Goal: Task Accomplishment & Management: Use online tool/utility

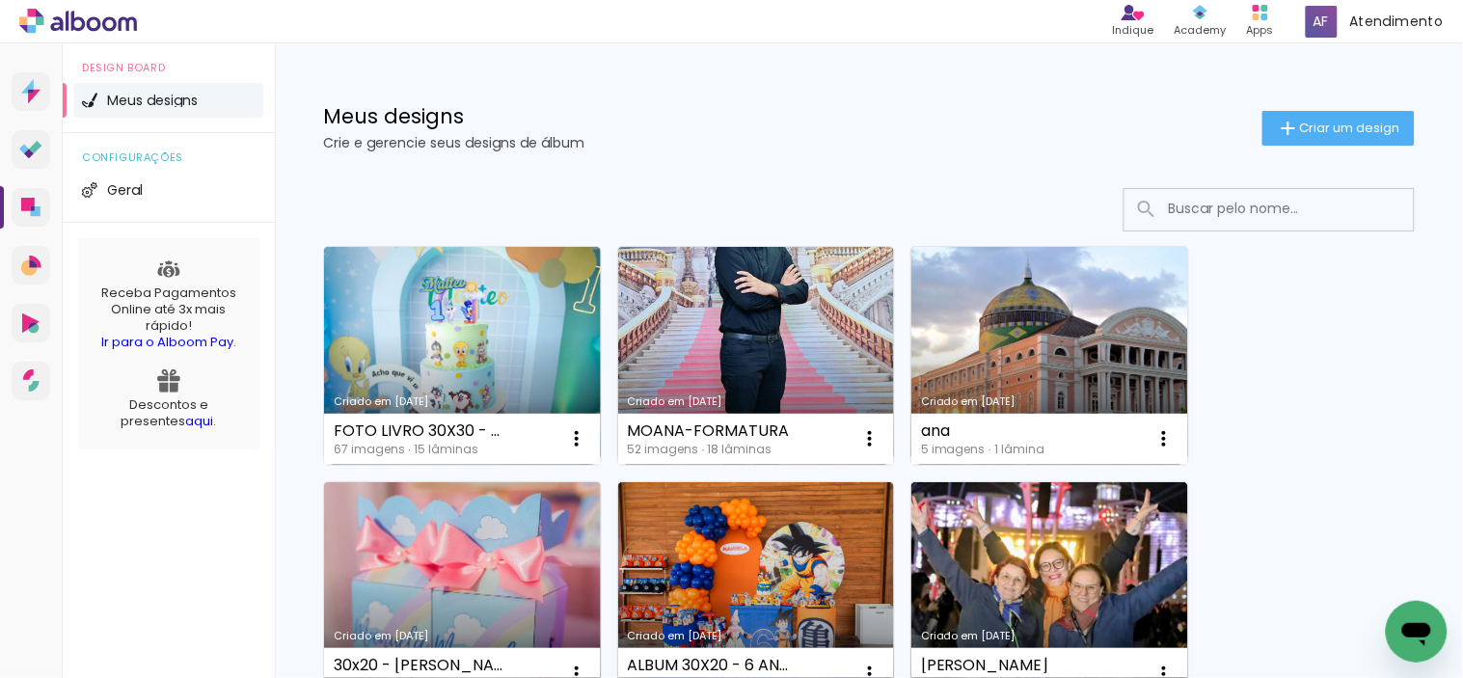
click at [145, 112] on li "Meus designs" at bounding box center [168, 100] width 189 height 35
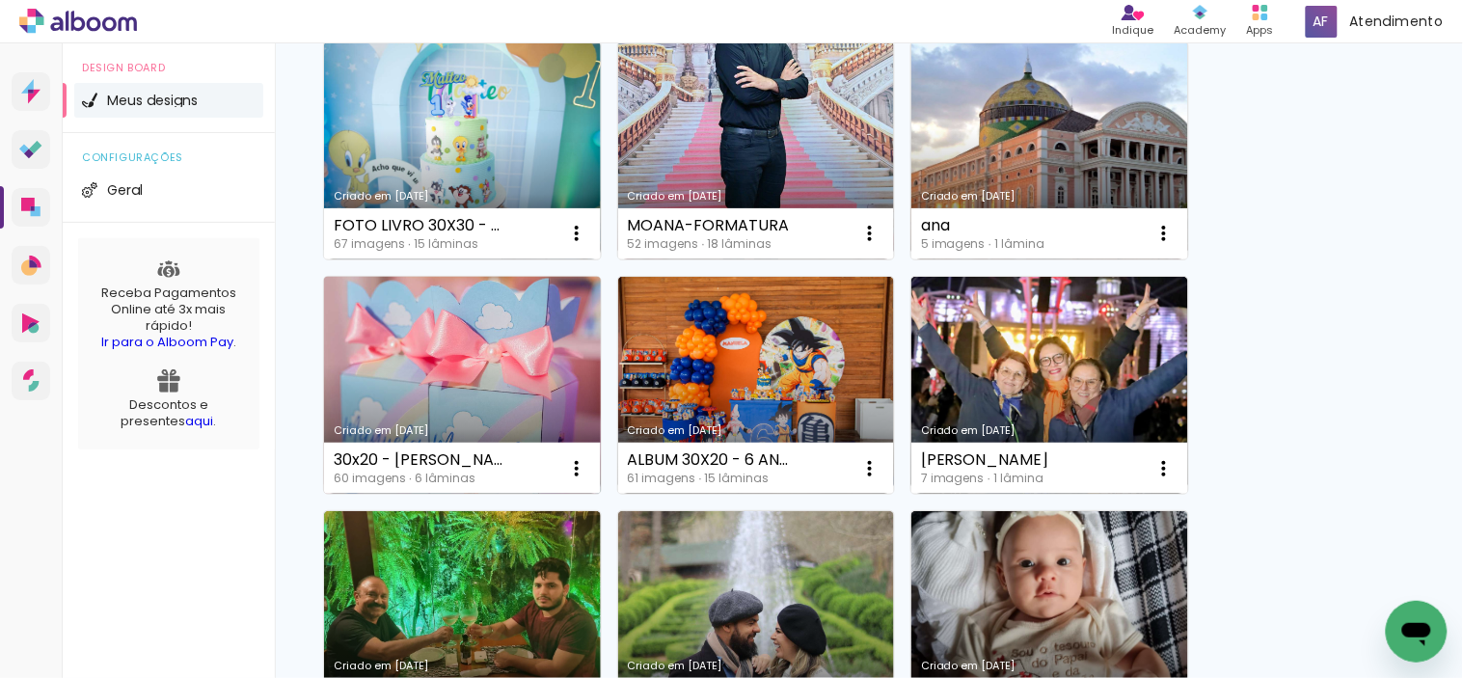
scroll to position [214, 0]
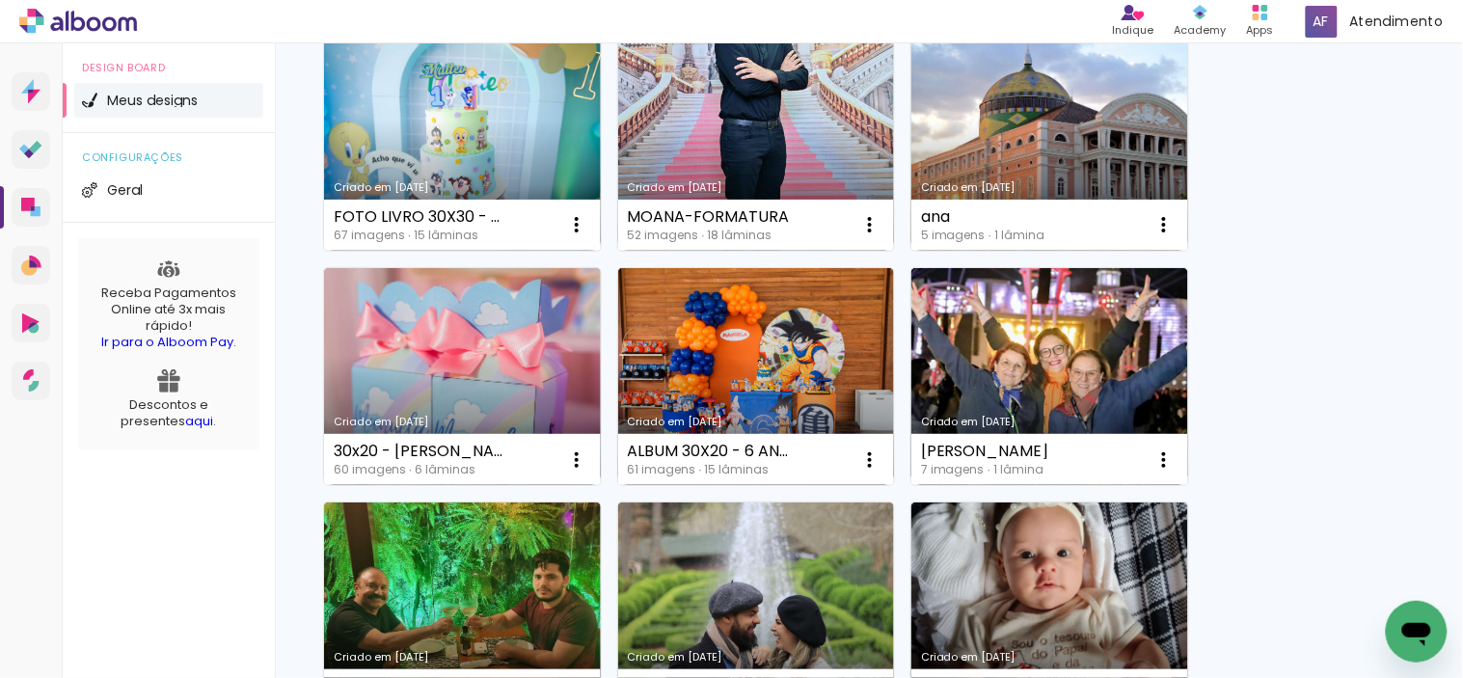
click at [535, 386] on link "Criado em [DATE]" at bounding box center [462, 377] width 277 height 218
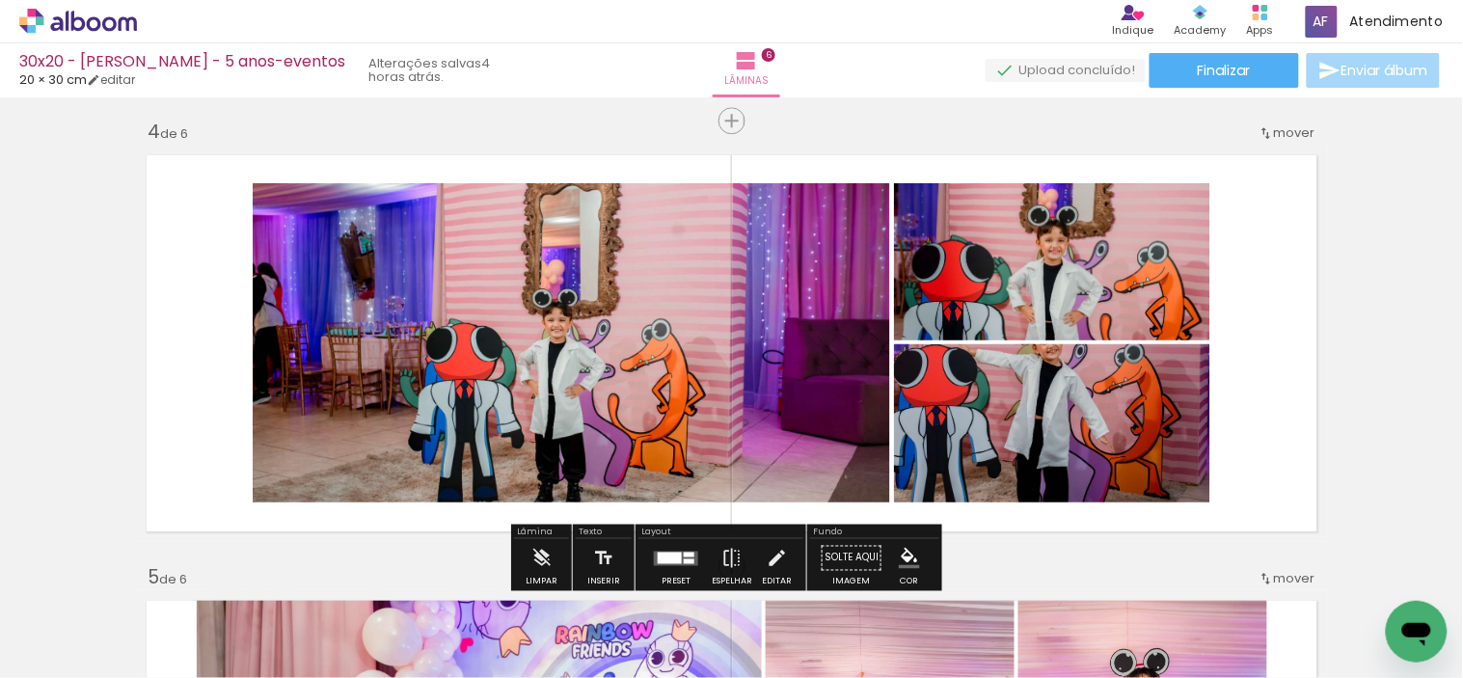
scroll to position [1392, 0]
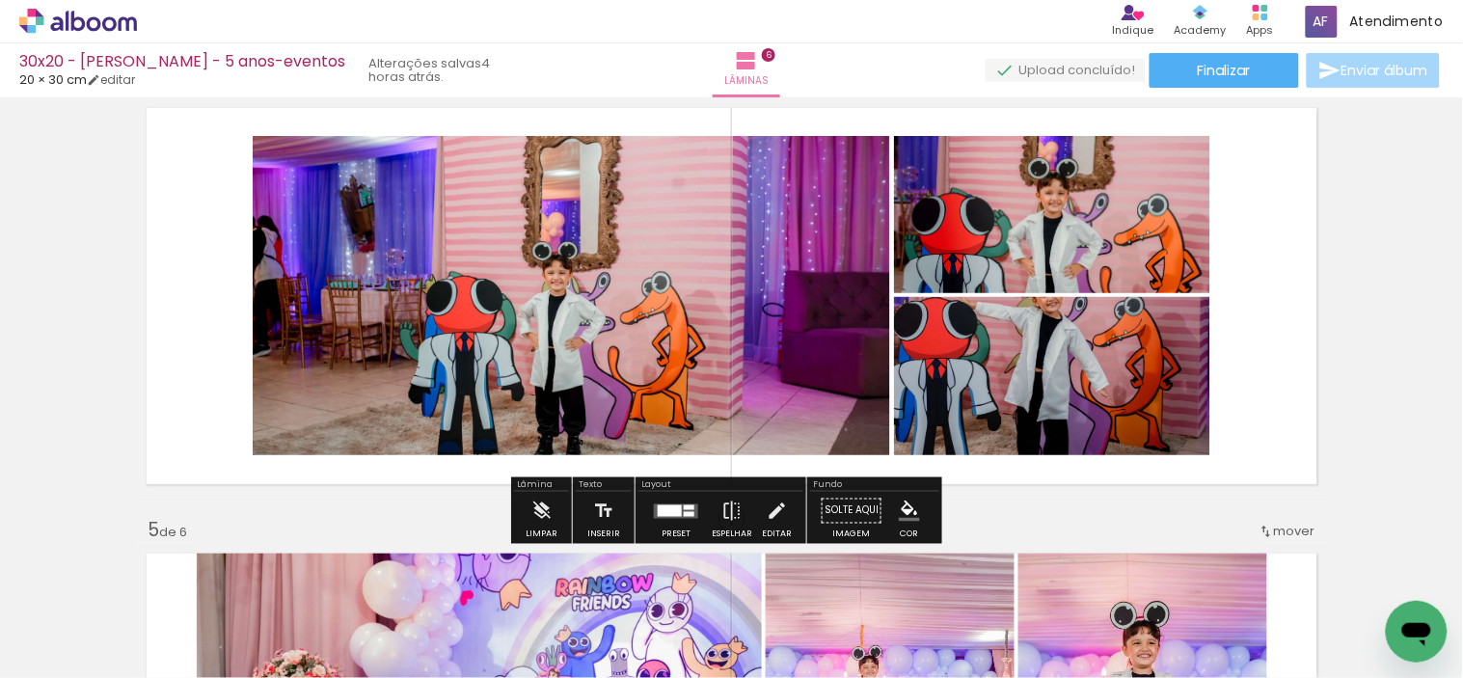
click at [691, 507] on quentale-layouter at bounding box center [676, 510] width 44 height 14
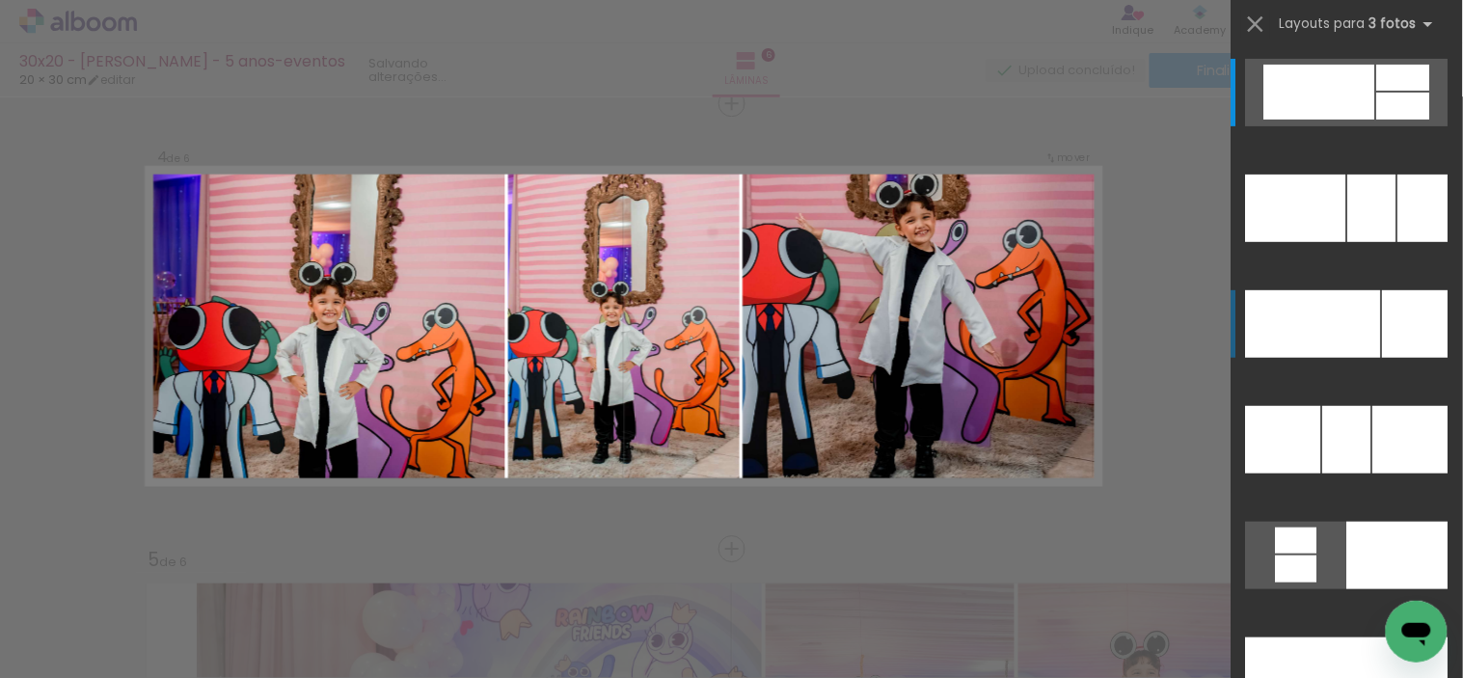
scroll to position [1360, 0]
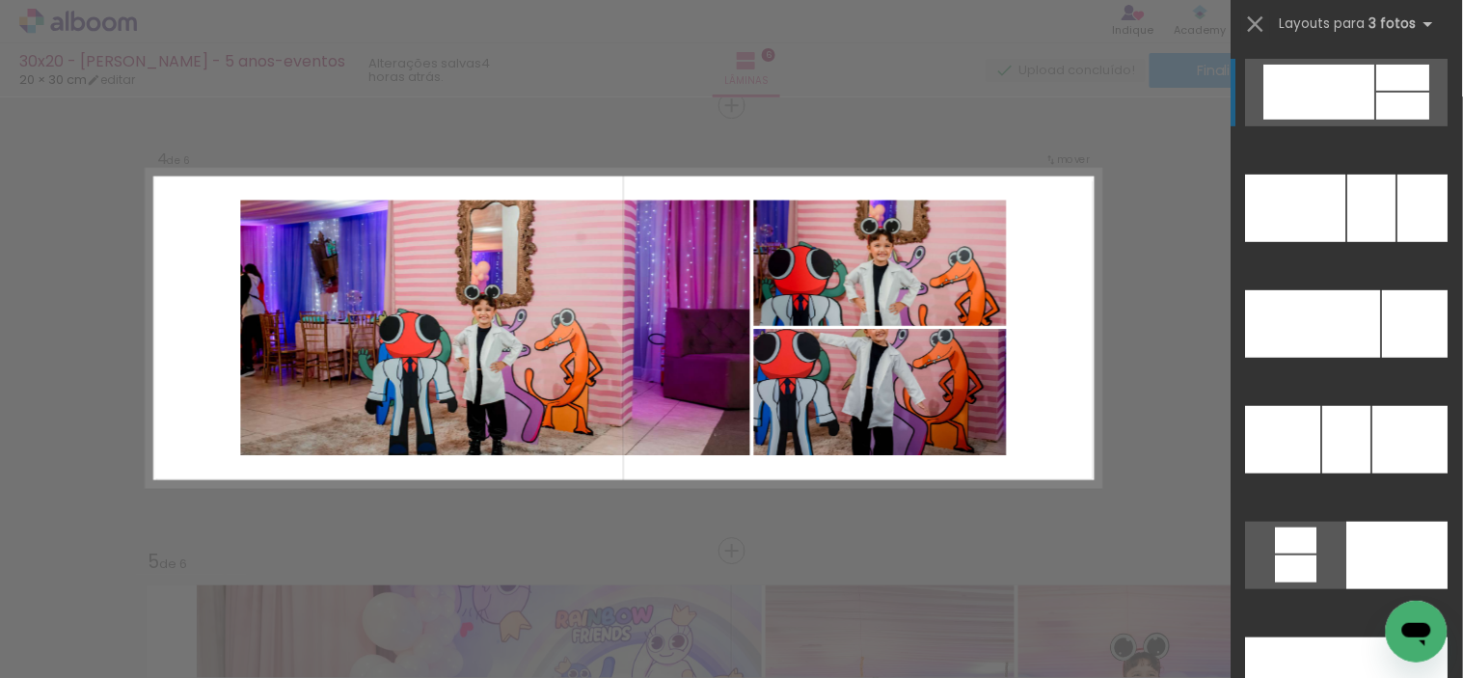
click at [1386, 104] on div at bounding box center [1403, 106] width 53 height 27
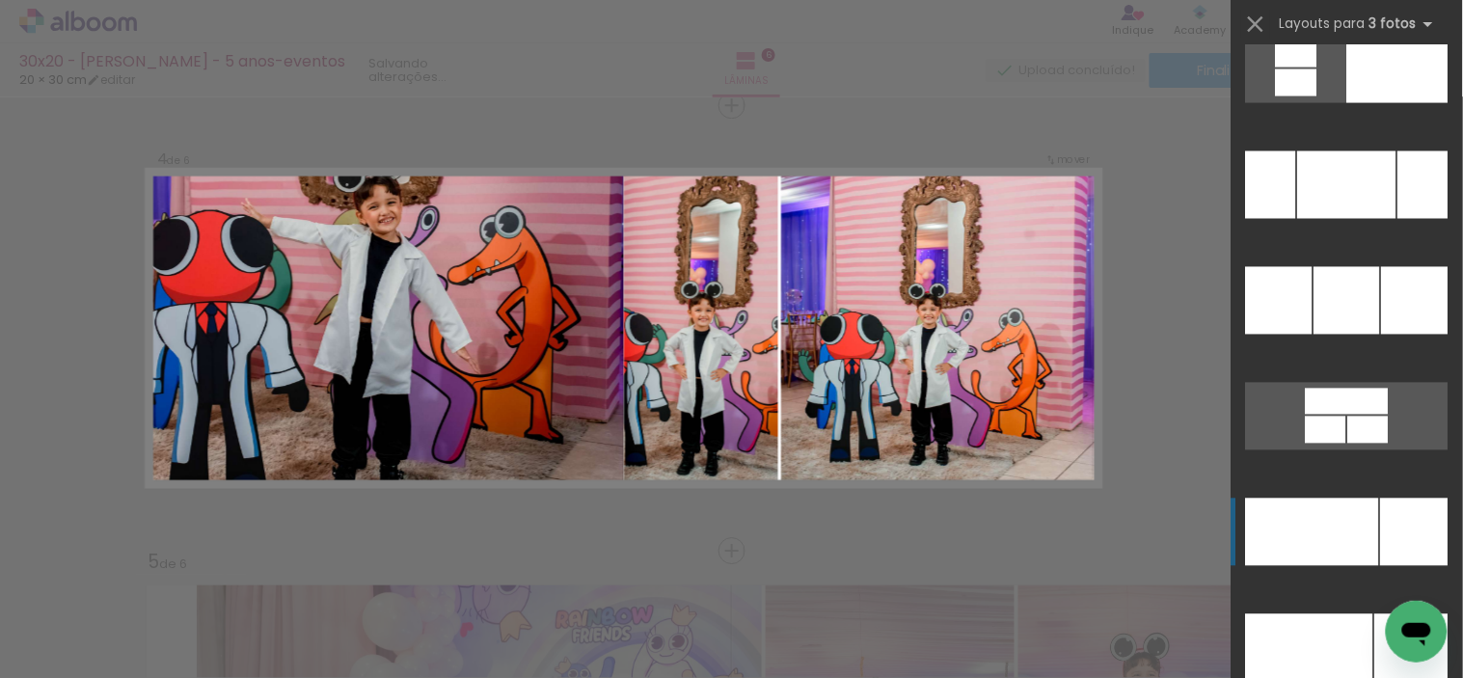
scroll to position [19724, 0]
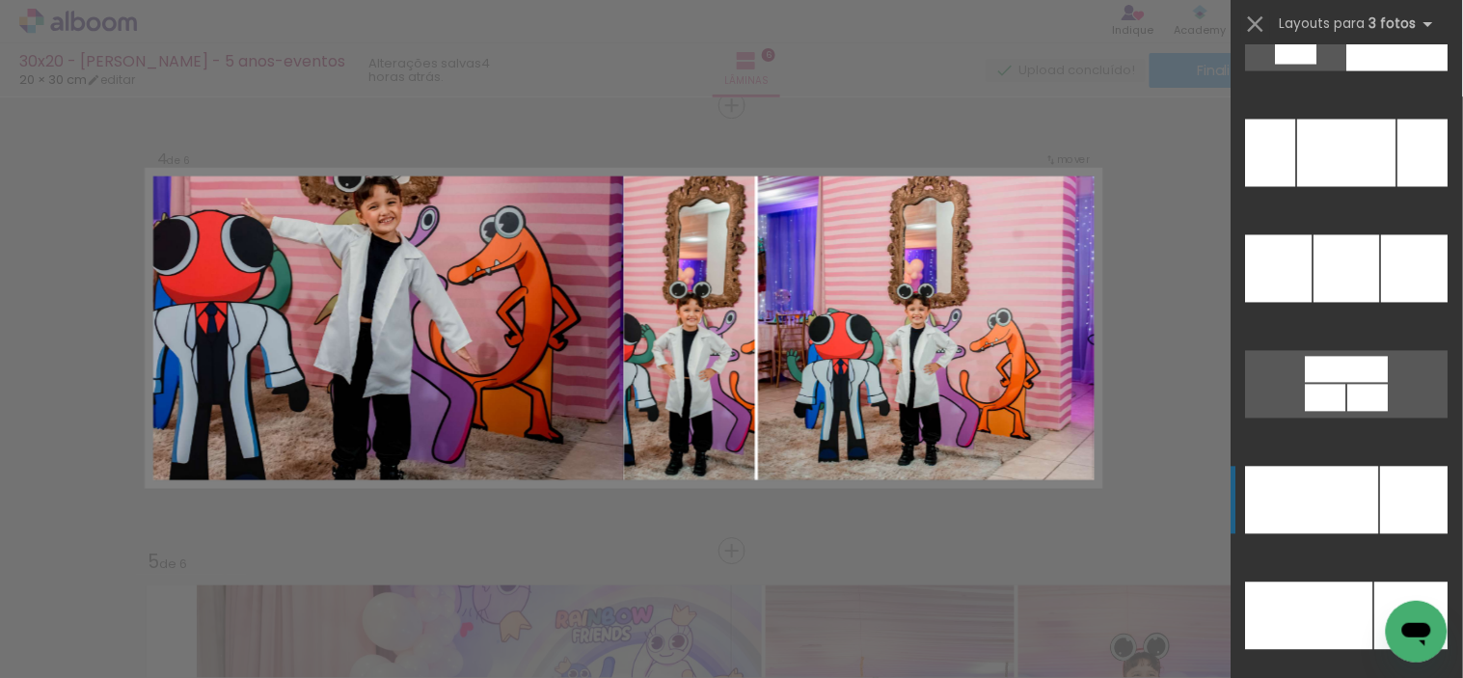
click at [1360, 586] on div at bounding box center [1360, 615] width 26 height 67
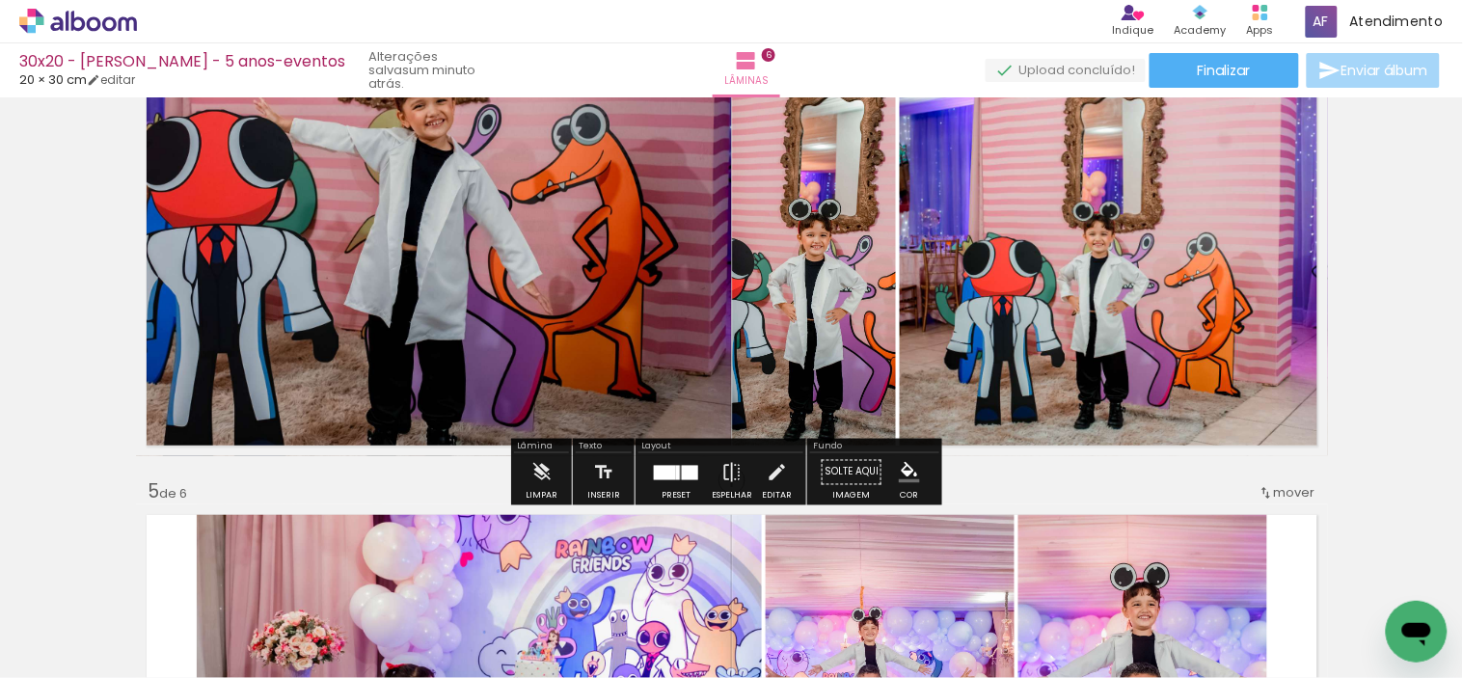
scroll to position [1467, 0]
